Goal: Task Accomplishment & Management: Use online tool/utility

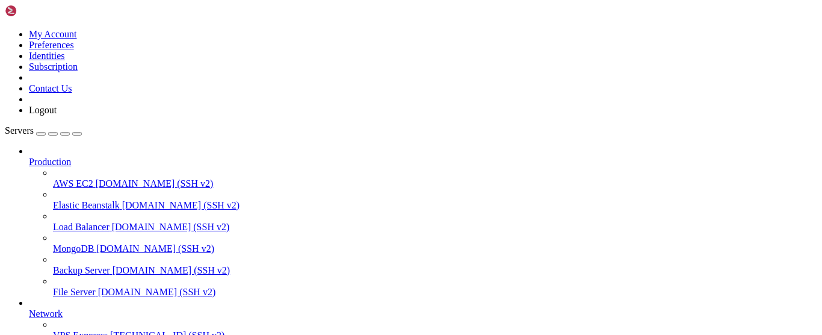
scroll to position [183, 0]
click at [73, 330] on span "VPS Expreess" at bounding box center [80, 335] width 55 height 10
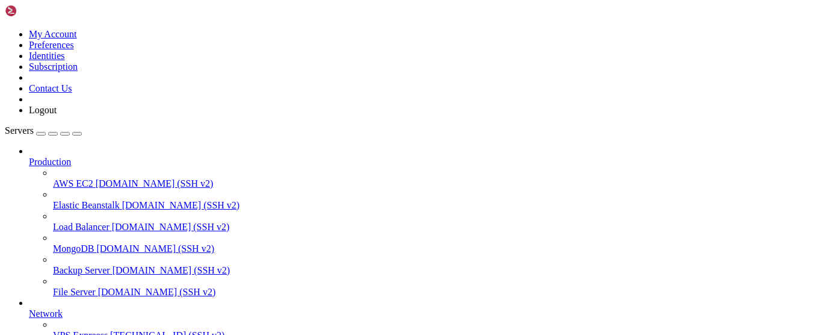
drag, startPoint x: 107, startPoint y: 898, endPoint x: 10, endPoint y: 804, distance: 134.9
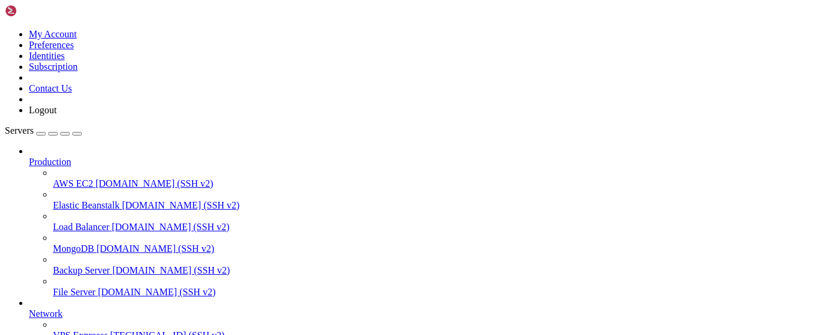
scroll to position [42, 0]
copy div "Filesystem Size Used Avail Use% Mounted on tmpfs 1.2G 1.3M 1.2G 1% /run /dev/sd…"
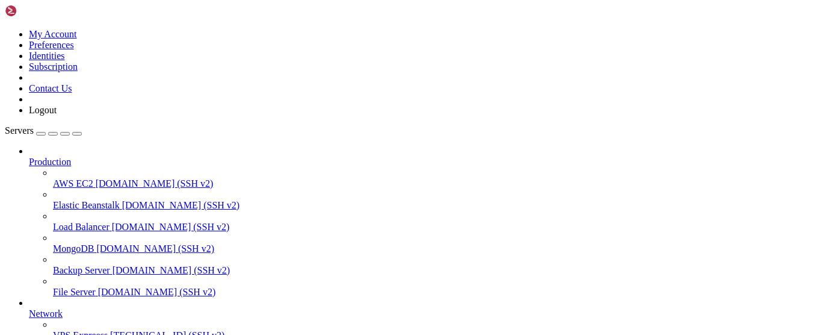
drag, startPoint x: 69, startPoint y: 798, endPoint x: 141, endPoint y: 804, distance: 72.5
